Goal: Check status: Check status

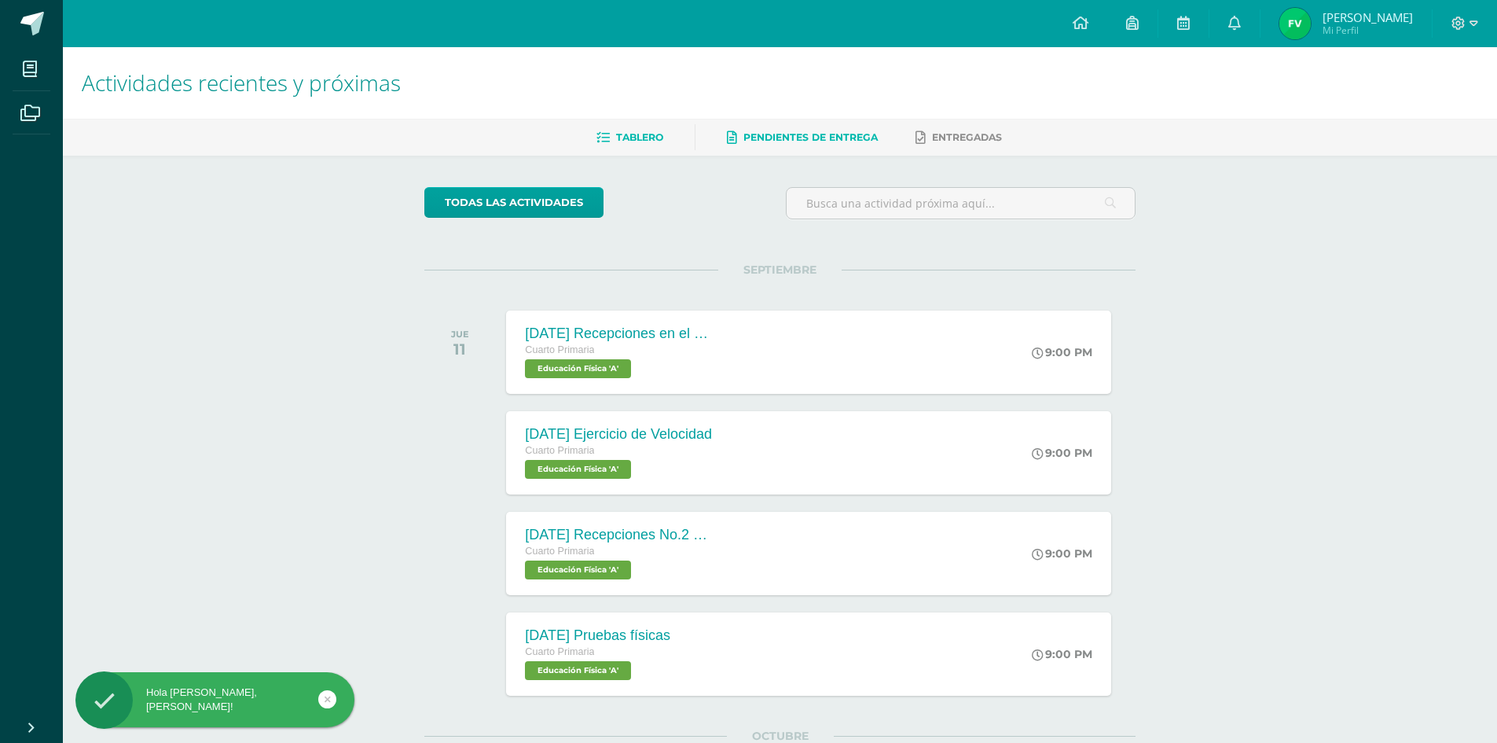
click at [749, 147] on link "Pendientes de entrega" at bounding box center [802, 137] width 151 height 25
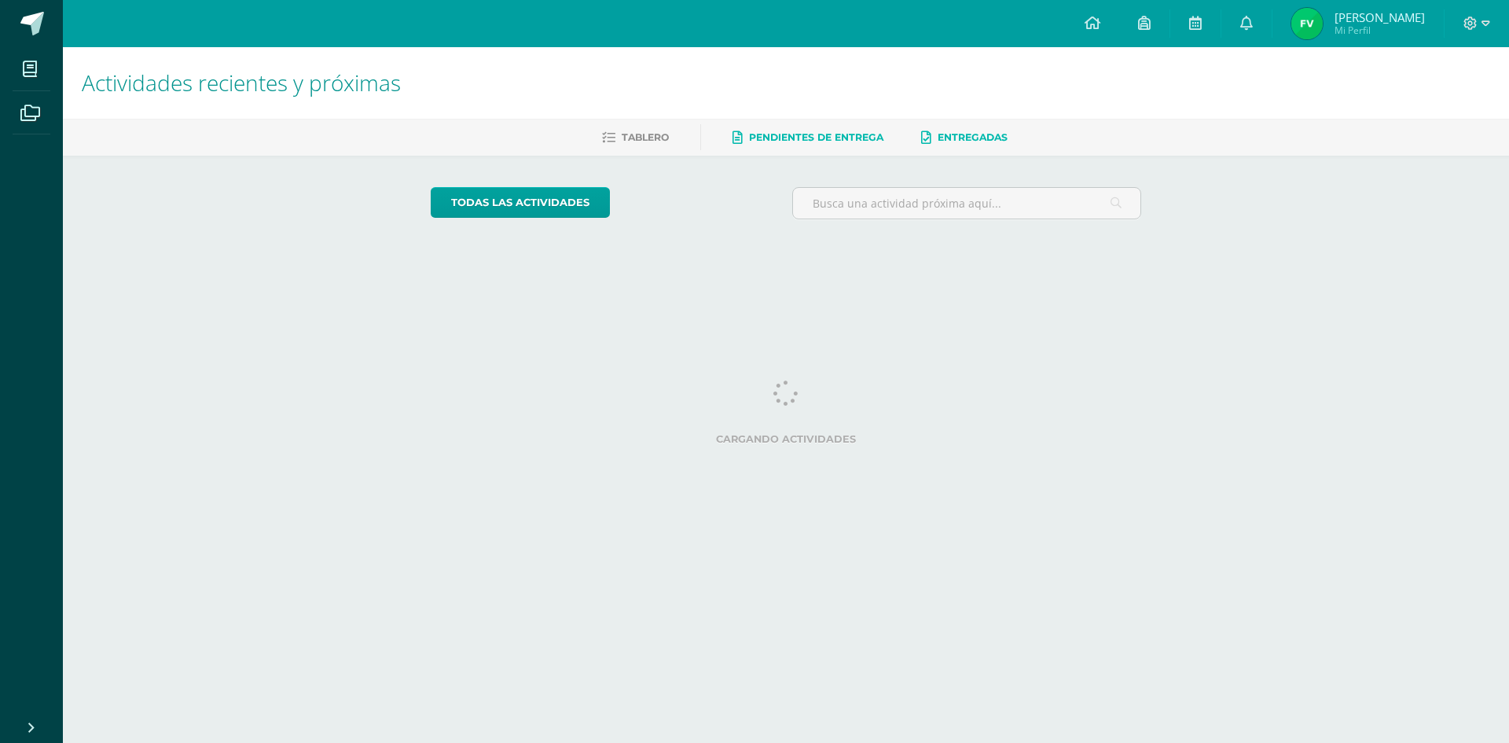
click at [947, 130] on link "Entregadas" at bounding box center [964, 137] width 86 height 25
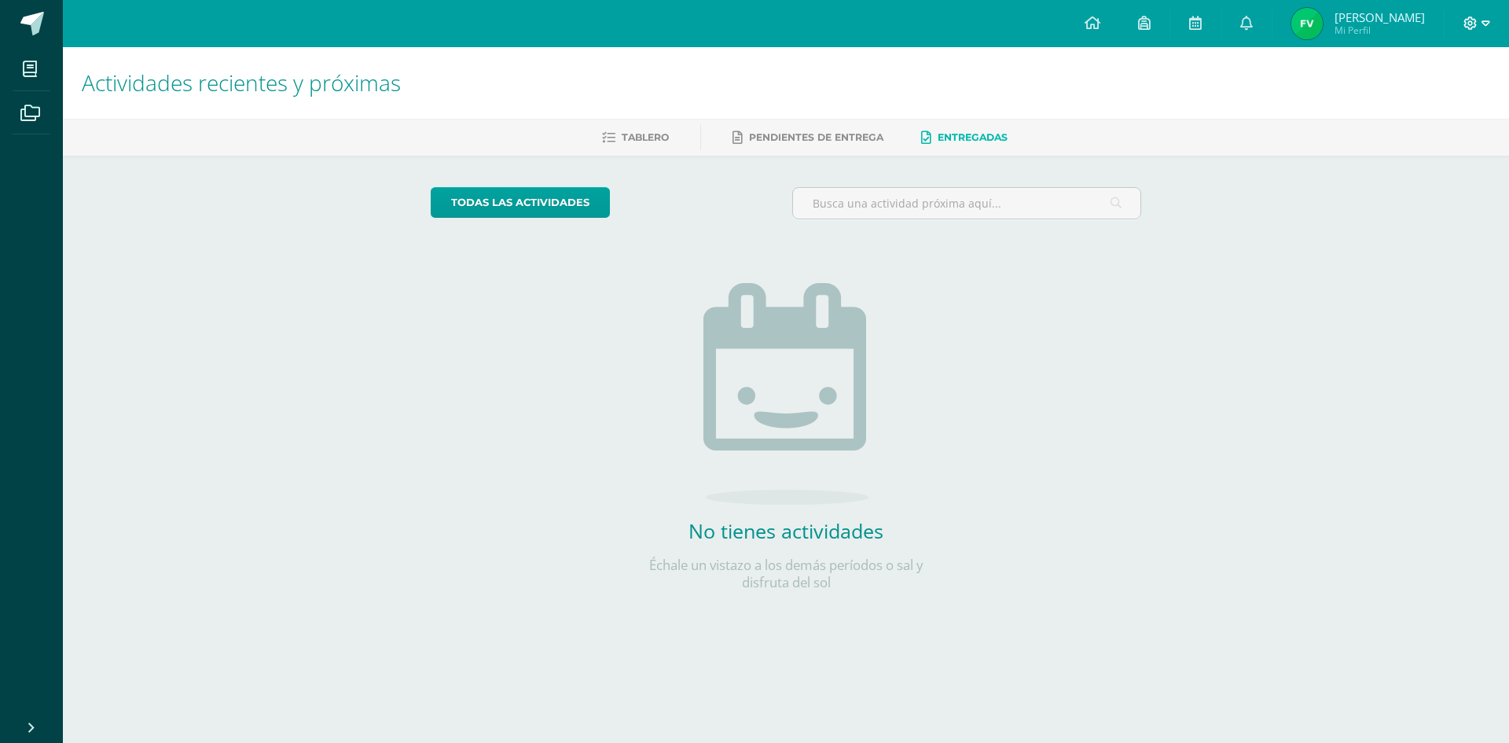
click at [1486, 24] on icon at bounding box center [1485, 23] width 9 height 6
click at [1323, 29] on img at bounding box center [1306, 23] width 31 height 31
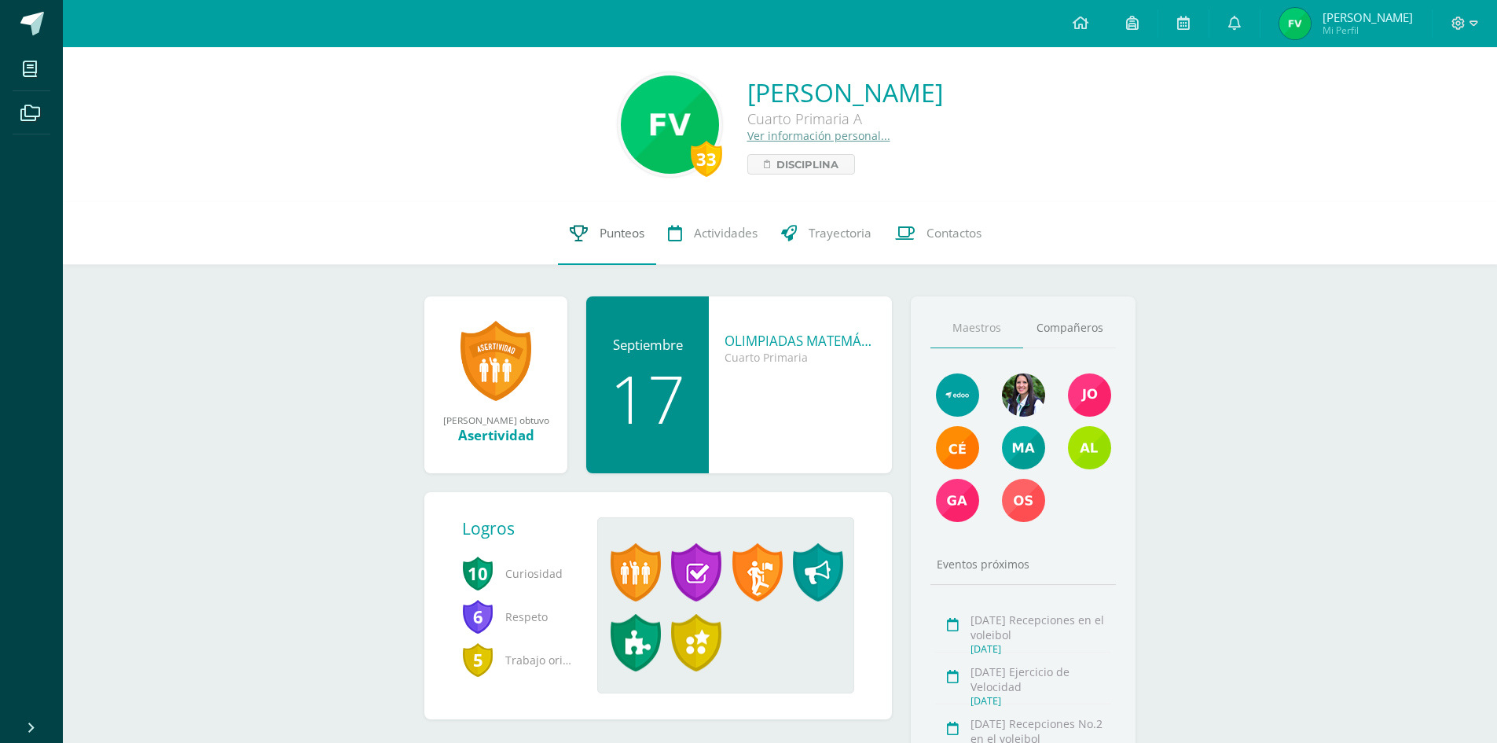
click at [618, 229] on span "Punteos" at bounding box center [622, 233] width 45 height 17
